Goal: Task Accomplishment & Management: Complete application form

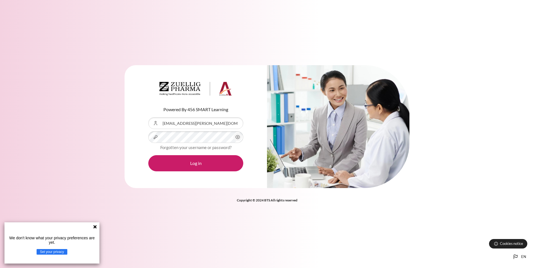
click at [95, 227] on icon at bounding box center [94, 226] width 3 height 3
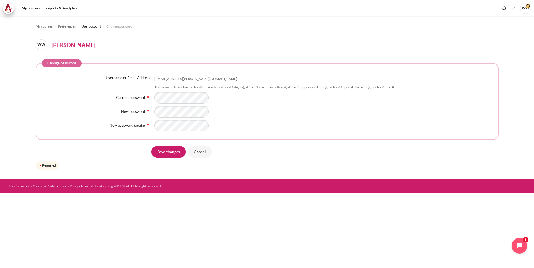
click at [127, 152] on div "Save changes Cancel" at bounding box center [267, 152] width 462 height 13
click at [175, 152] on input "Save changes" at bounding box center [168, 152] width 34 height 12
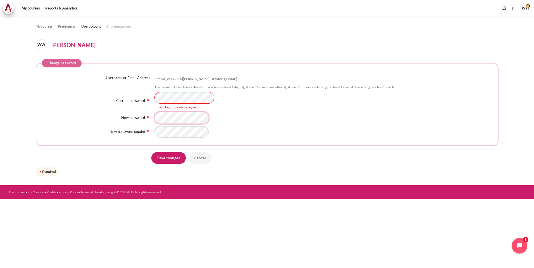
click at [125, 119] on div "New password" at bounding box center [267, 118] width 450 height 12
click at [275, 106] on div "Invalid login, please try again" at bounding box center [323, 107] width 338 height 5
click at [133, 132] on div "New password (again)" at bounding box center [267, 132] width 450 height 12
click at [124, 168] on form "Change password Username or Email Address wai.leong@zuelligpharma.com The passw…" at bounding box center [267, 118] width 462 height 118
click at [158, 158] on input "Save changes" at bounding box center [168, 158] width 34 height 12
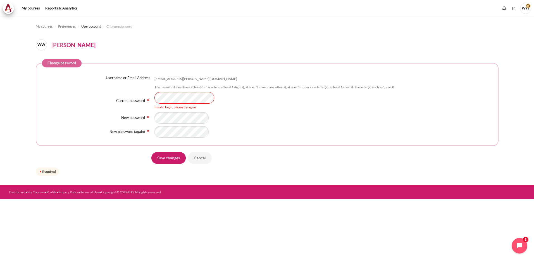
click at [114, 93] on div "Current password Invalid login, please try again" at bounding box center [267, 101] width 450 height 18
click at [307, 132] on div "Content" at bounding box center [323, 132] width 338 height 12
click at [126, 120] on div "New password" at bounding box center [267, 118] width 450 height 12
click at [346, 109] on div "Invalid login, please try again" at bounding box center [323, 107] width 338 height 5
click at [136, 133] on div "New password (again)" at bounding box center [267, 132] width 450 height 12
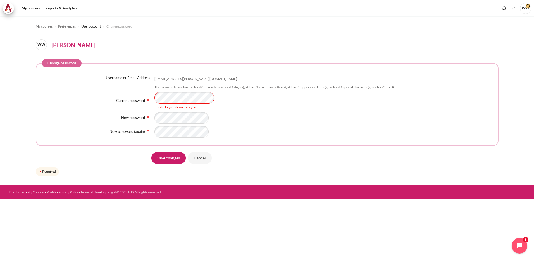
click at [267, 113] on div "Content" at bounding box center [323, 118] width 338 height 12
click at [171, 160] on input "Save changes" at bounding box center [168, 158] width 34 height 12
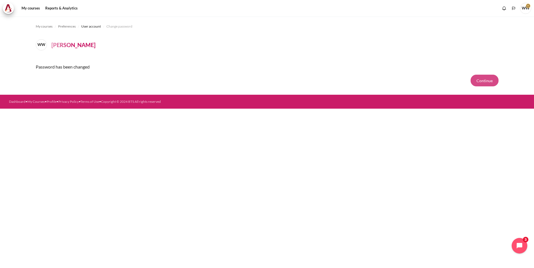
click at [484, 82] on button "Continue" at bounding box center [484, 81] width 28 height 12
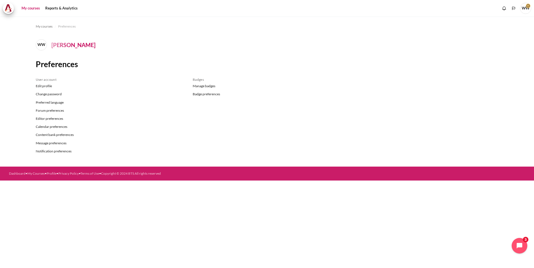
click at [31, 5] on link "My courses" at bounding box center [31, 8] width 22 height 11
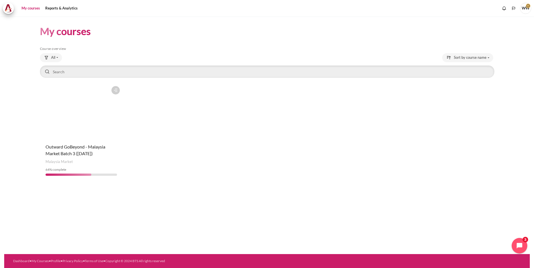
click at [84, 121] on figure "Content" at bounding box center [81, 111] width 83 height 56
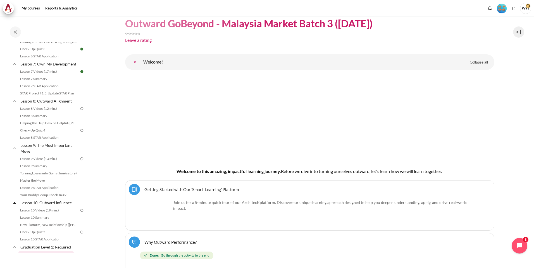
scroll to position [363, 0]
click at [45, 115] on link "Lesson 8 Videos (12 min.)" at bounding box center [48, 112] width 61 height 7
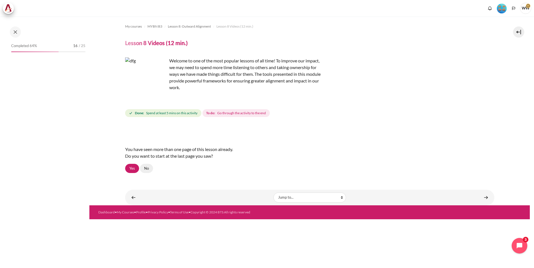
click at [146, 166] on link "No" at bounding box center [146, 168] width 13 height 9
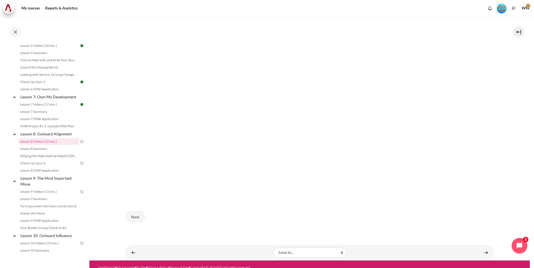
scroll to position [183, 0]
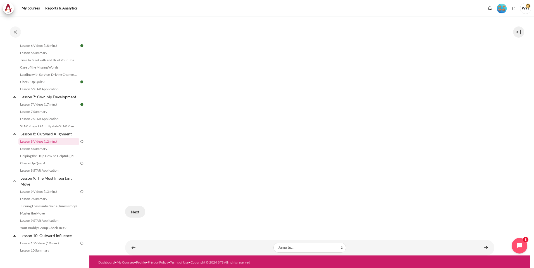
click at [140, 209] on button "Next" at bounding box center [135, 212] width 20 height 12
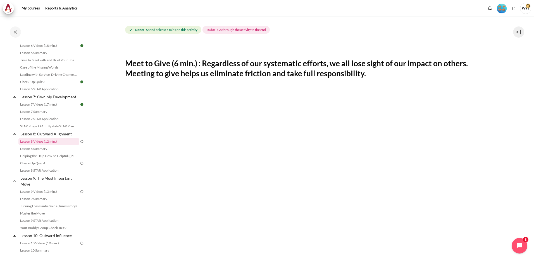
scroll to position [112, 0]
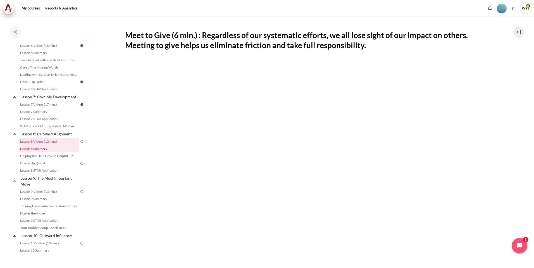
click at [37, 152] on link "Lesson 8 Summary" at bounding box center [48, 149] width 61 height 7
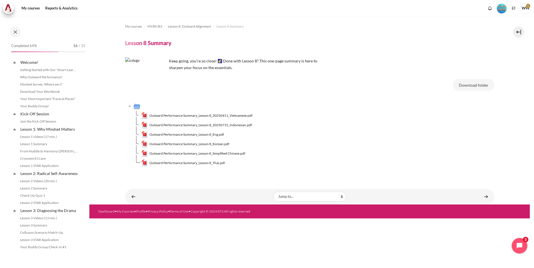
scroll to position [340, 0]
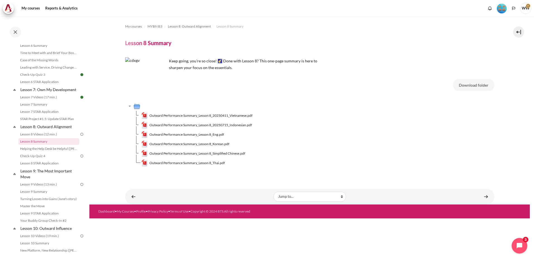
click at [393, 109] on td "Content" at bounding box center [313, 106] width 361 height 9
click at [49, 115] on link "Lesson 7 STAR Application" at bounding box center [48, 112] width 61 height 7
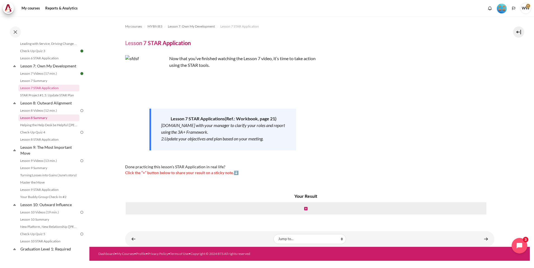
scroll to position [366, 0]
click at [49, 112] on link "Lesson 8 Videos (12 min.)" at bounding box center [48, 108] width 61 height 7
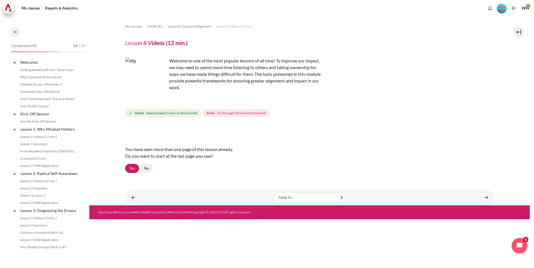
scroll to position [333, 0]
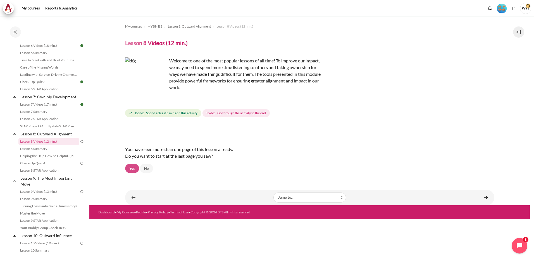
click at [131, 167] on link "Yes" at bounding box center [132, 168] width 14 height 9
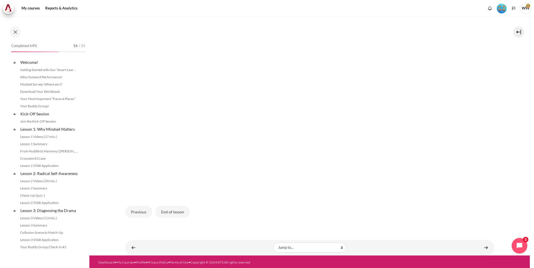
scroll to position [333, 0]
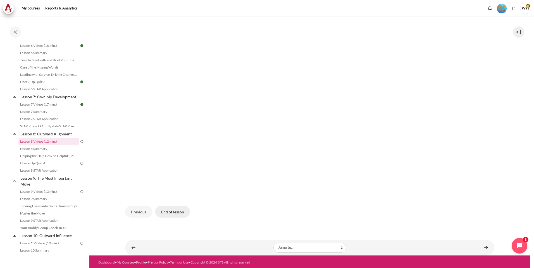
click at [175, 211] on button "End of lesson" at bounding box center [172, 212] width 35 height 12
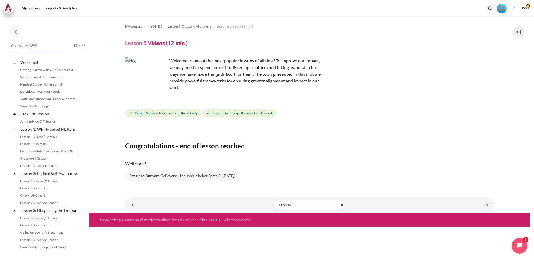
scroll to position [333, 0]
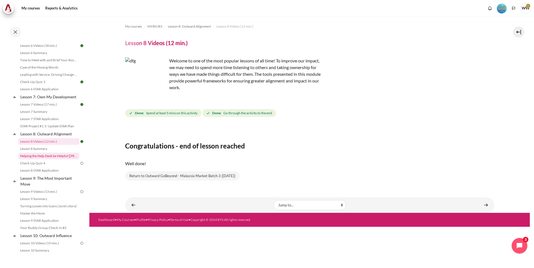
click at [41, 160] on link "Helping the Help Desk be Helpful ([PERSON_NAME]'s Story)" at bounding box center [48, 156] width 61 height 7
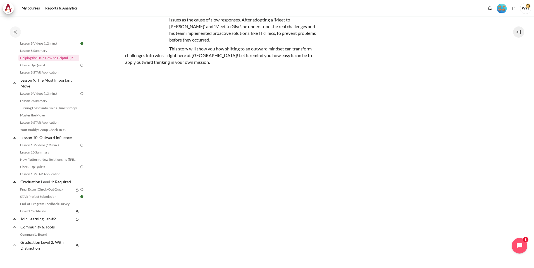
scroll to position [56, 0]
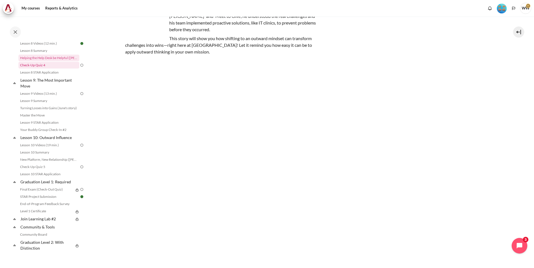
click at [46, 69] on link "Check-Up Quiz 4" at bounding box center [48, 65] width 61 height 7
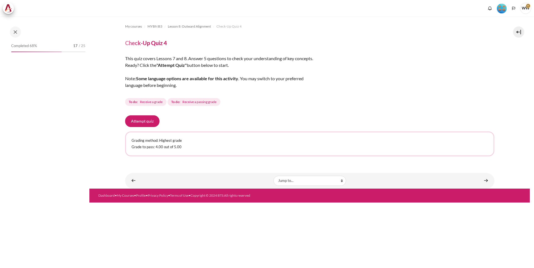
click at [136, 119] on button "Attempt quiz" at bounding box center [142, 122] width 34 height 12
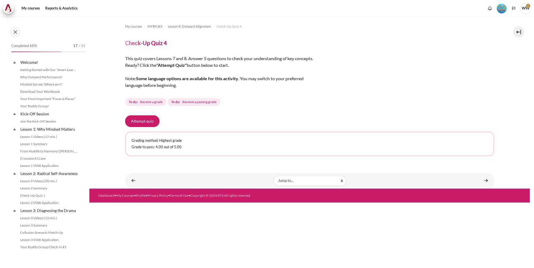
scroll to position [355, 0]
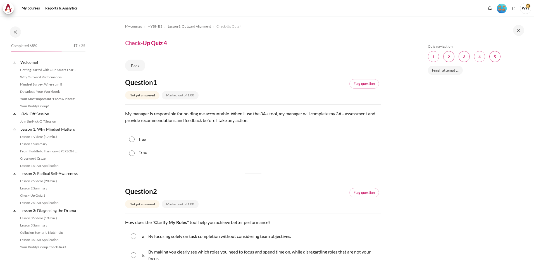
scroll to position [355, 0]
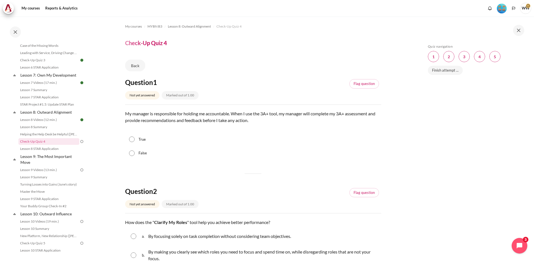
click at [143, 153] on label "False" at bounding box center [142, 154] width 8 height 6
click at [135, 153] on input "False" at bounding box center [132, 154] width 6 height 6
radio input "true"
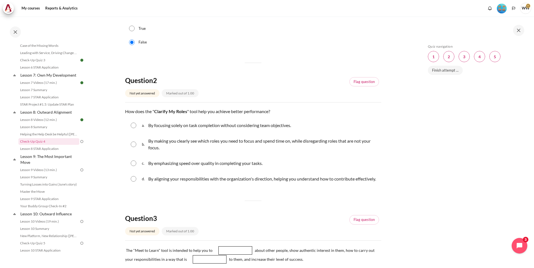
scroll to position [112, 0]
click at [133, 127] on input "Content" at bounding box center [134, 125] width 6 height 6
radio input "true"
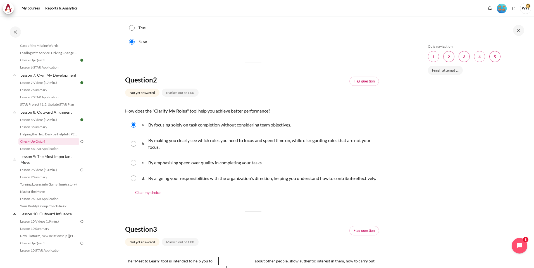
click at [133, 148] on div "b. By making you clearly see which roles you need to focus and spend time on, w…" at bounding box center [253, 143] width 256 height 21
click at [132, 146] on input "Content" at bounding box center [134, 144] width 6 height 6
radio input "true"
click at [133, 181] on input "Content" at bounding box center [134, 179] width 6 height 6
radio input "true"
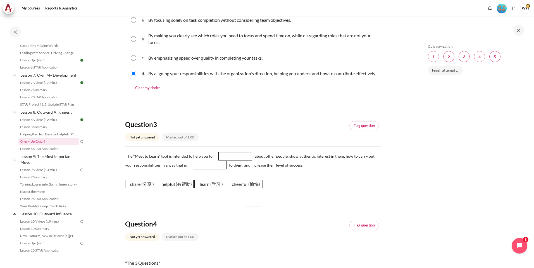
scroll to position [223, 0]
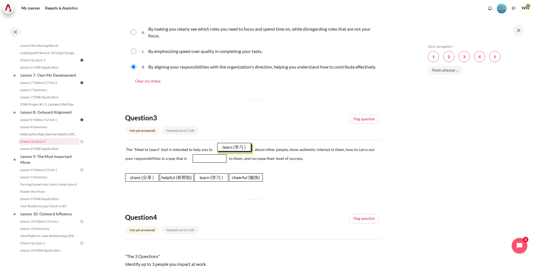
drag, startPoint x: 210, startPoint y: 187, endPoint x: 233, endPoint y: 157, distance: 38.1
click at [233, 152] on span "learn (学习 )" at bounding box center [234, 147] width 34 height 8
drag, startPoint x: 181, startPoint y: 185, endPoint x: 208, endPoint y: 167, distance: 33.1
click at [208, 164] on span "helpful (有帮助)" at bounding box center [204, 159] width 34 height 8
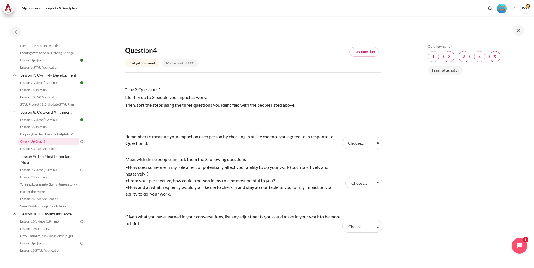
scroll to position [391, 0]
click at [372, 149] on select "Choose... Step 1 (步骤 1) Step 2 ( 步骤 2) Step 3 (步骤 3)" at bounding box center [362, 143] width 40 height 12
select select "3"
click at [342, 144] on select "Choose... Step 1 (步骤 1) Step 2 ( 步骤 2) Step 3 (步骤 3)" at bounding box center [362, 143] width 40 height 12
click at [373, 188] on select "Choose... Step 1 (步骤 1) Step 2 ( 步骤 2) Step 3 (步骤 3)" at bounding box center [363, 183] width 37 height 12
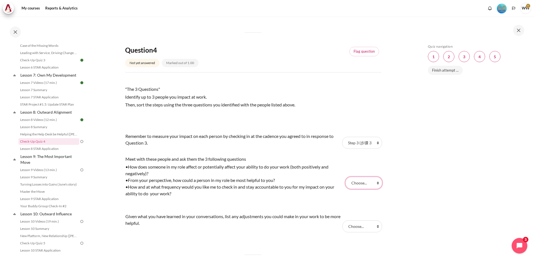
select select "1"
click at [345, 184] on select "Choose... Step 1 (步骤 1) Step 2 ( 步骤 2) Step 3 (步骤 3)" at bounding box center [363, 183] width 37 height 12
click at [367, 232] on select "Choose... Step 1 (步骤 1) Step 2 ( 步骤 2) Step 3 (步骤 3)" at bounding box center [362, 227] width 40 height 12
select select "2"
click at [342, 227] on select "Choose... Step 1 (步骤 1) Step 2 ( 步骤 2) Step 3 (步骤 3)" at bounding box center [362, 227] width 40 height 12
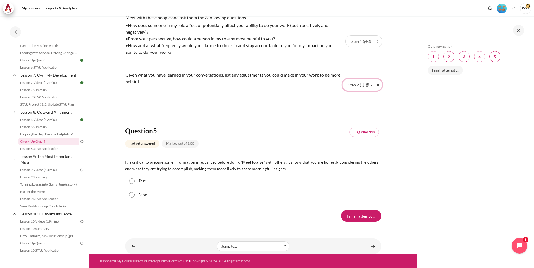
scroll to position [539, 0]
click at [138, 183] on div "True" at bounding box center [253, 181] width 256 height 14
click at [130, 181] on input "True" at bounding box center [132, 182] width 6 height 6
radio input "true"
click at [351, 216] on input "Finish attempt ..." at bounding box center [361, 216] width 40 height 12
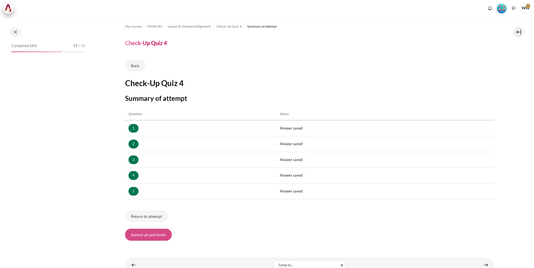
click at [142, 231] on button "Submit all and finish" at bounding box center [148, 235] width 47 height 12
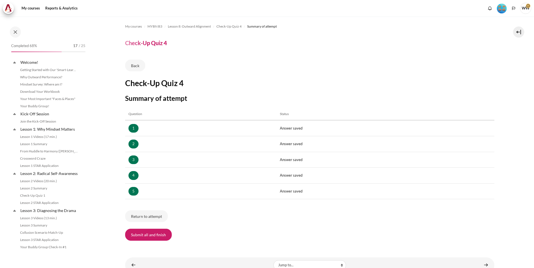
scroll to position [355, 0]
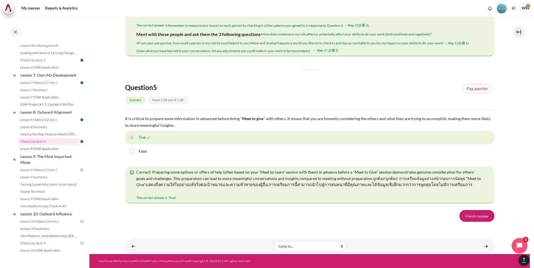
scroll to position [986, 0]
click at [477, 216] on link "Finish review" at bounding box center [476, 216] width 35 height 12
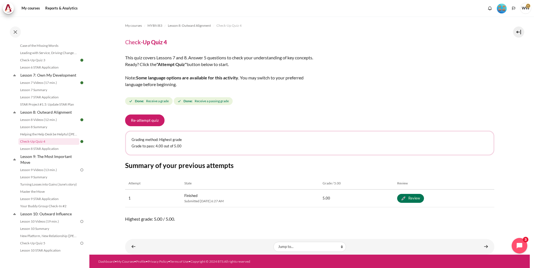
scroll to position [1, 0]
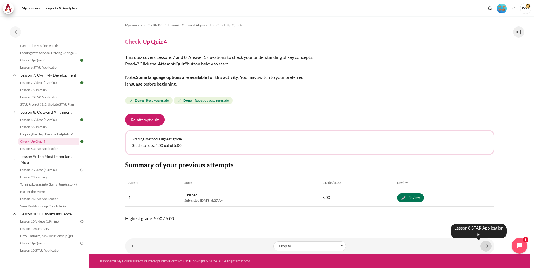
click at [486, 250] on link "Content" at bounding box center [485, 246] width 11 height 11
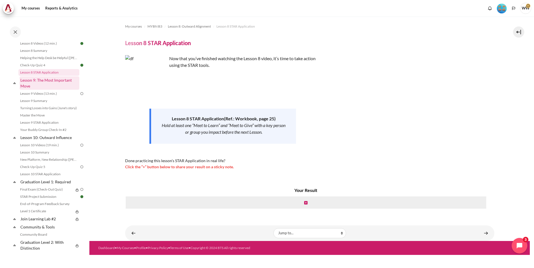
scroll to position [407, 0]
